Goal: Navigation & Orientation: Find specific page/section

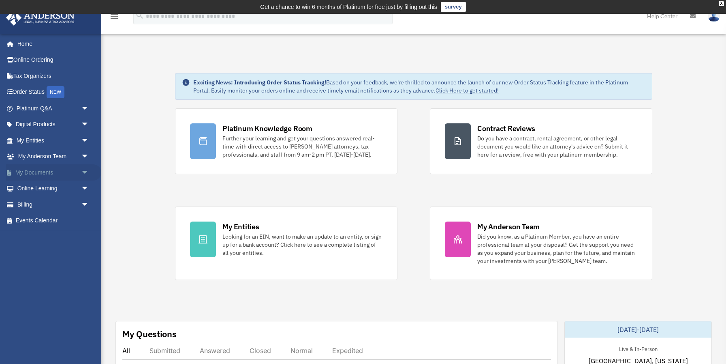
click at [51, 164] on link "My Documents arrow_drop_down" at bounding box center [54, 172] width 96 height 16
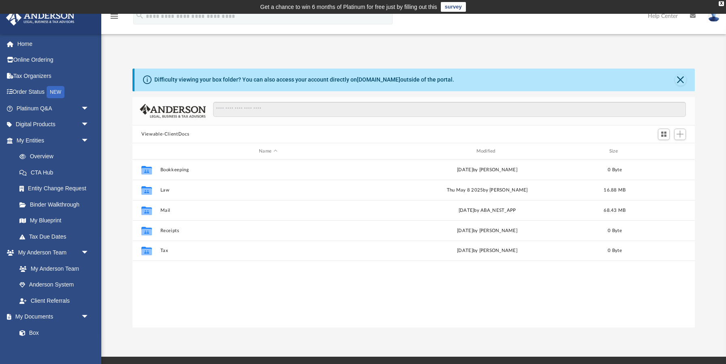
scroll to position [184, 562]
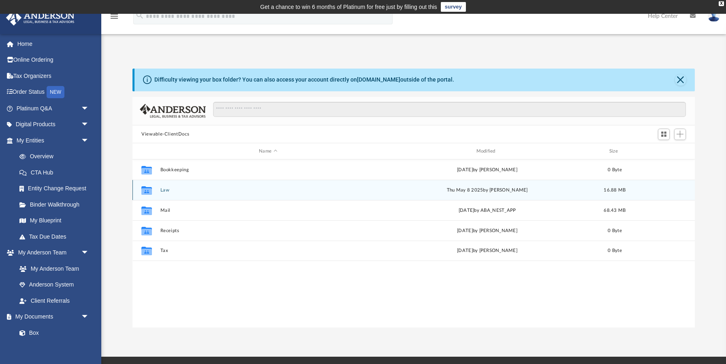
click at [162, 190] on button "Law" at bounding box center [269, 189] width 216 height 5
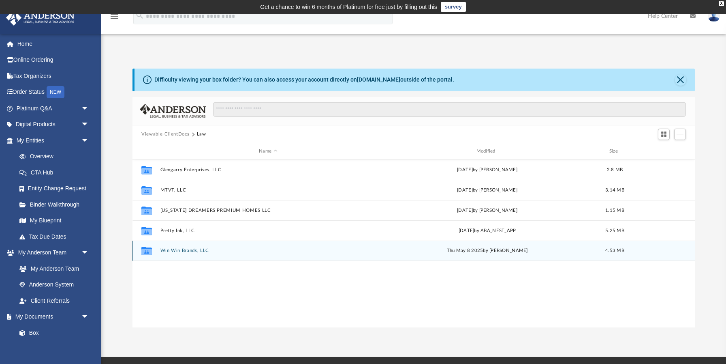
click at [195, 249] on button "Win Win Brands, LLC" at bounding box center [269, 250] width 216 height 5
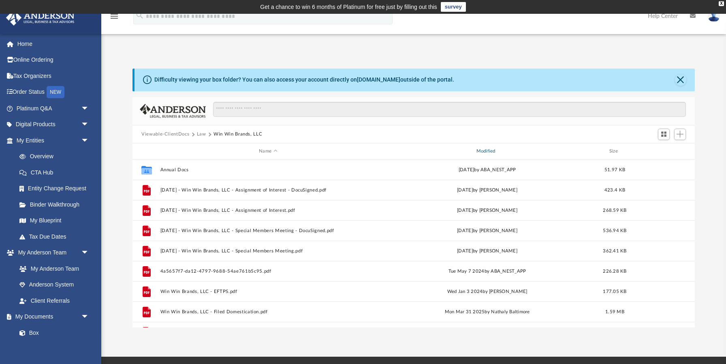
click at [499, 150] on div "Modified" at bounding box center [487, 151] width 216 height 7
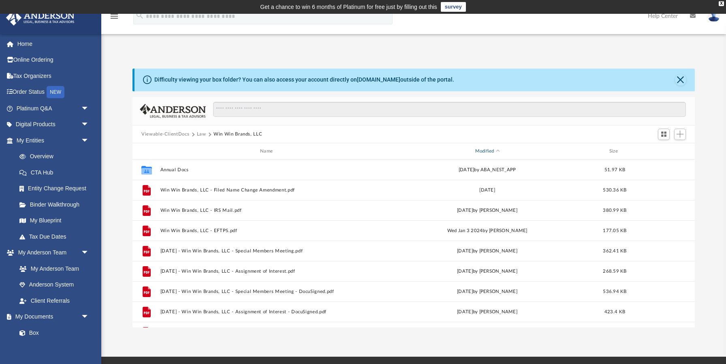
click at [484, 150] on div "Modified" at bounding box center [487, 151] width 216 height 7
